Goal: Check status: Check status

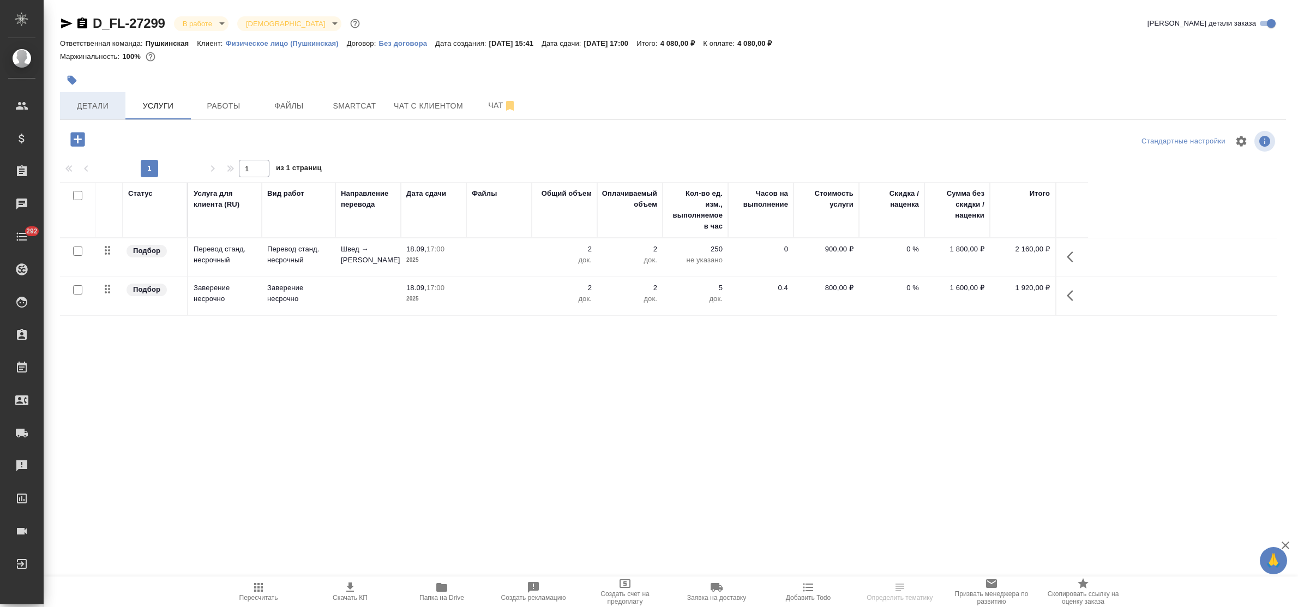
click at [94, 109] on span "Детали" at bounding box center [93, 106] width 52 height 14
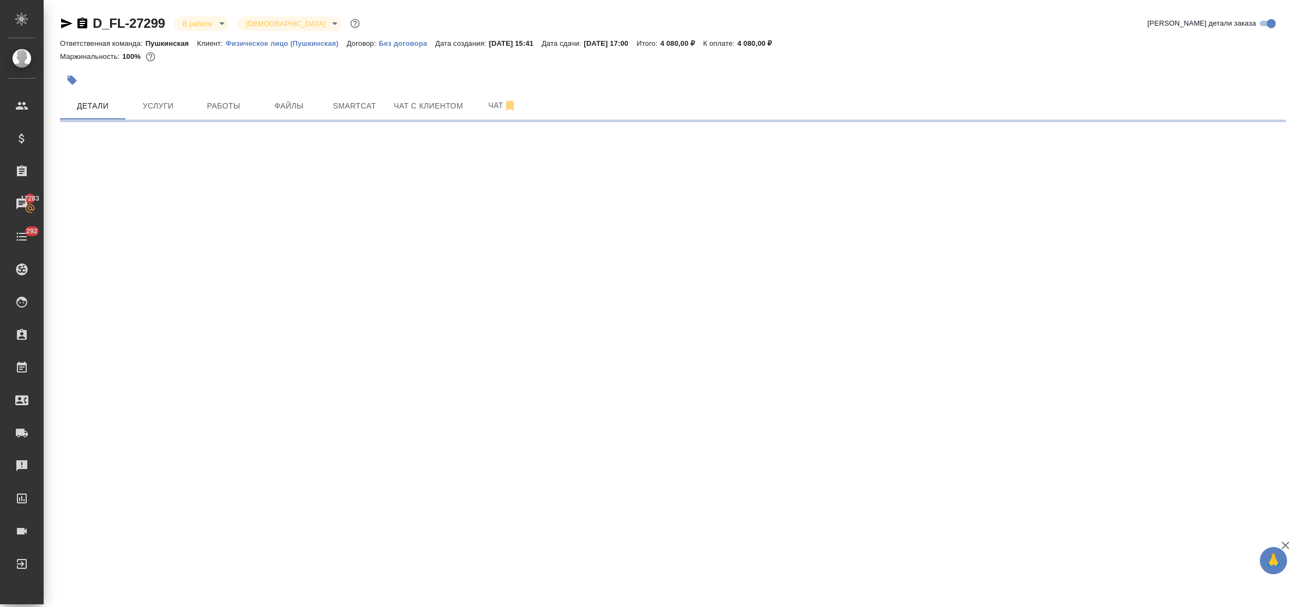
select select "RU"
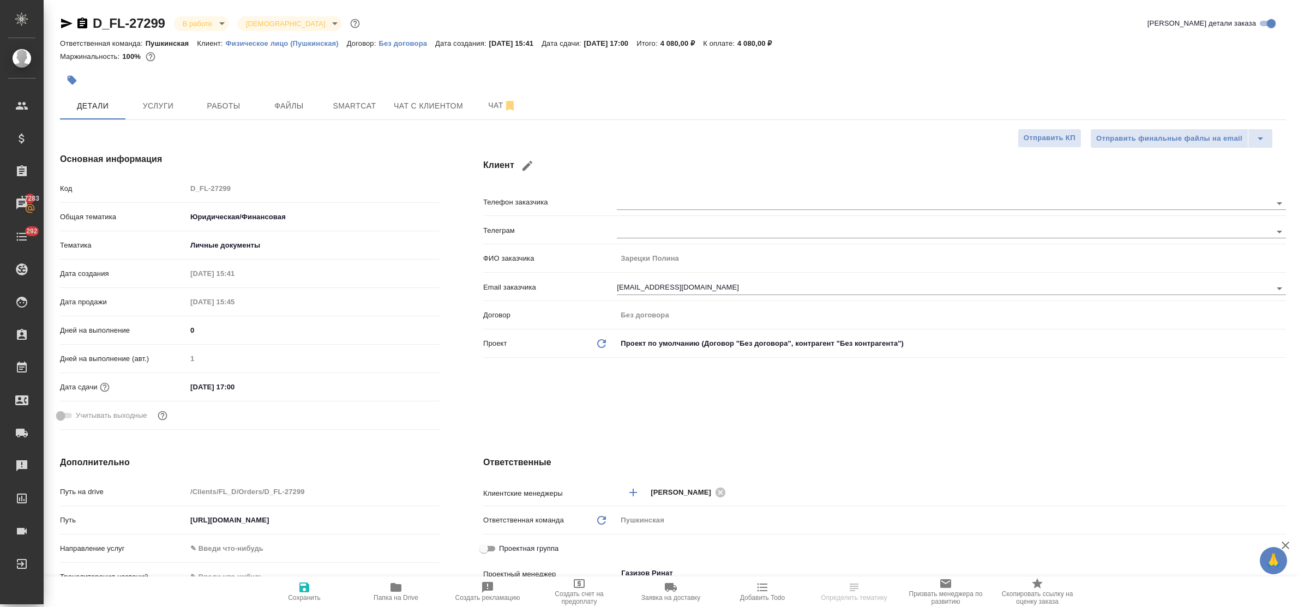
type textarea "x"
